Goal: Check status: Check status

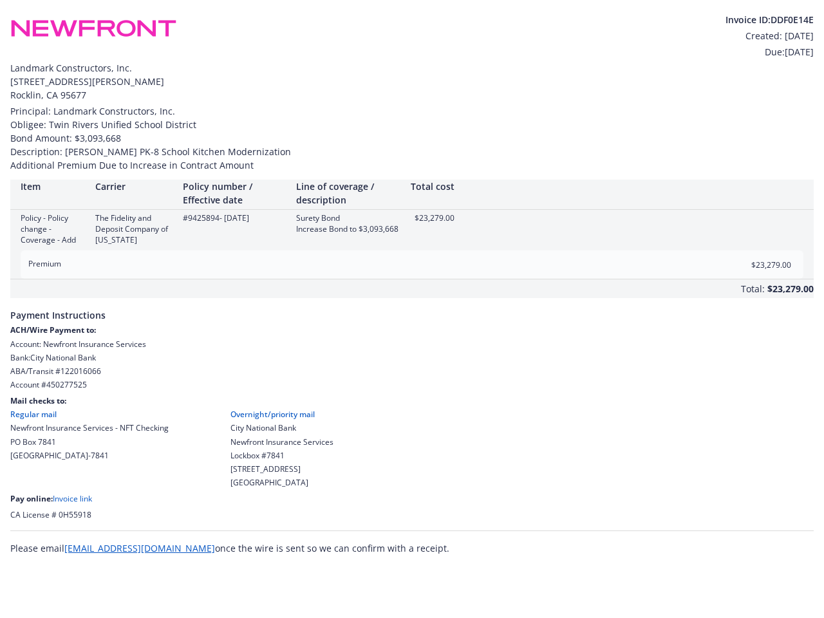
click at [412, 282] on div "Total: $23,279.00" at bounding box center [411, 288] width 803 height 19
